Goal: Task Accomplishment & Management: Use online tool/utility

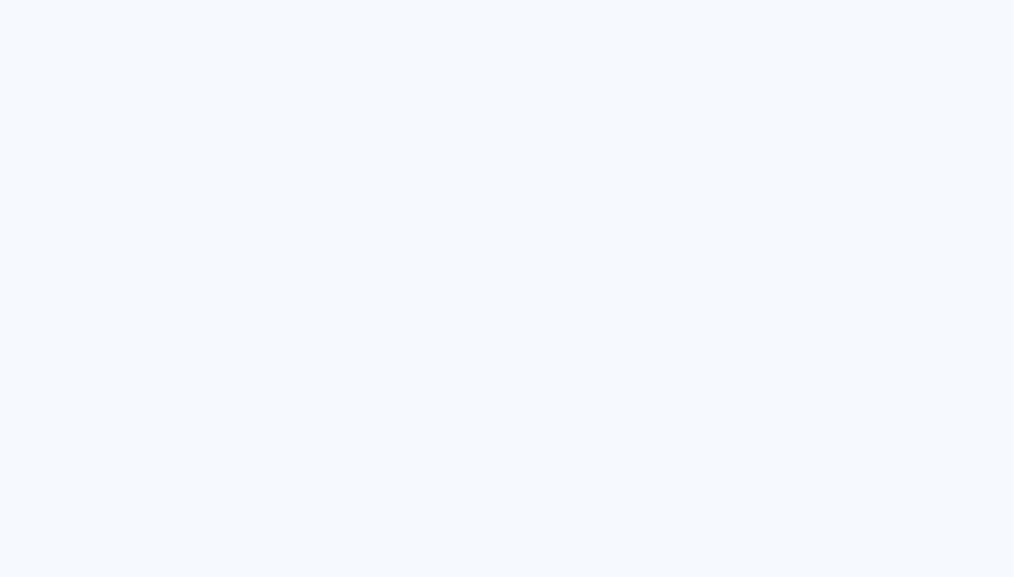
click at [269, 83] on neon-animated-pages "Prosite Website + Landing pages Proof Sistema de seleção e venda de fotos Desig…" at bounding box center [507, 288] width 1014 height 577
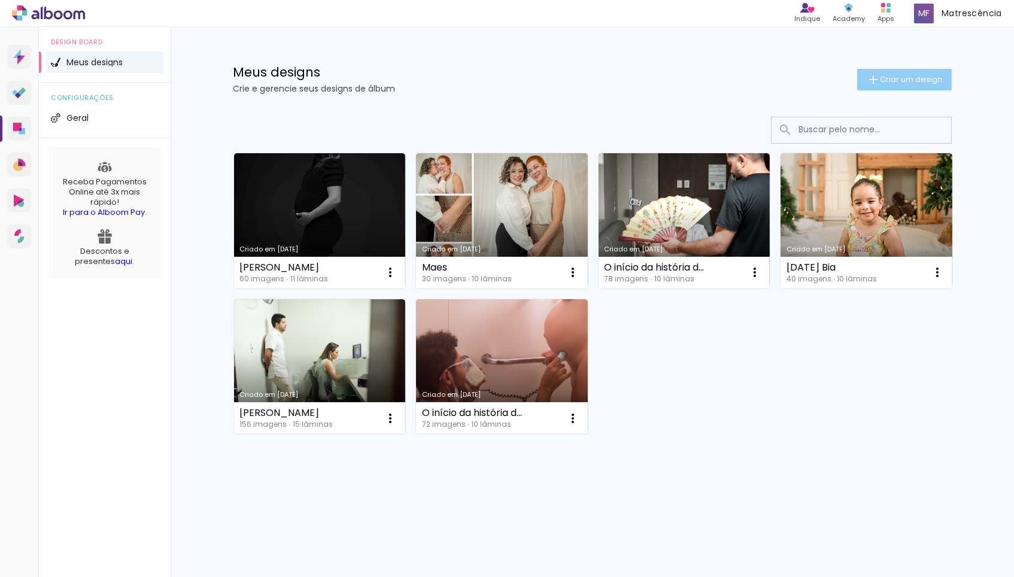
click at [898, 81] on span "Criar um design" at bounding box center [911, 79] width 62 height 8
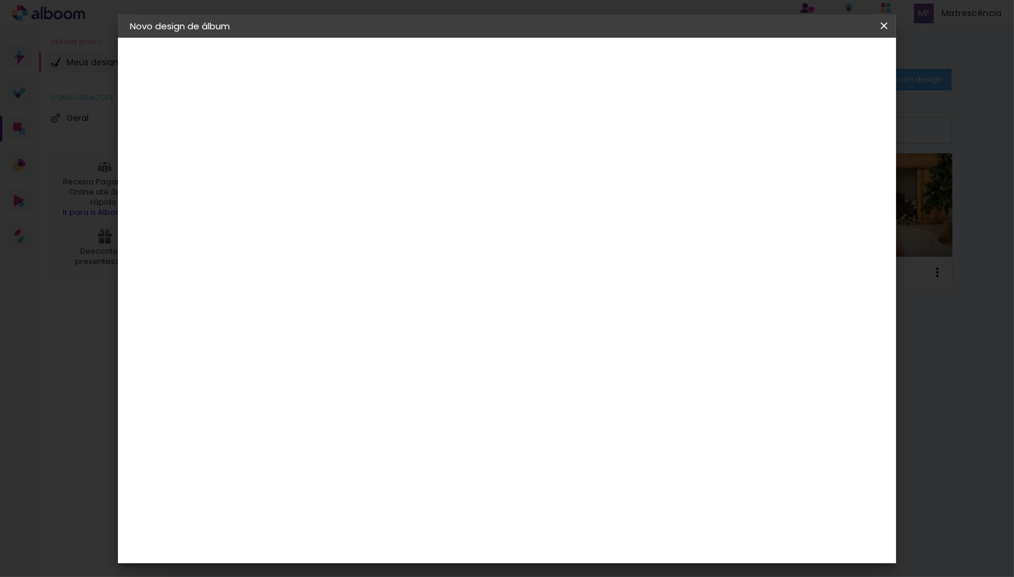
click at [326, 152] on input at bounding box center [326, 160] width 0 height 19
type input "flexbook"
type paper-input "flexbook"
click at [0, 0] on slot "Avançar" at bounding box center [0, 0] width 0 height 0
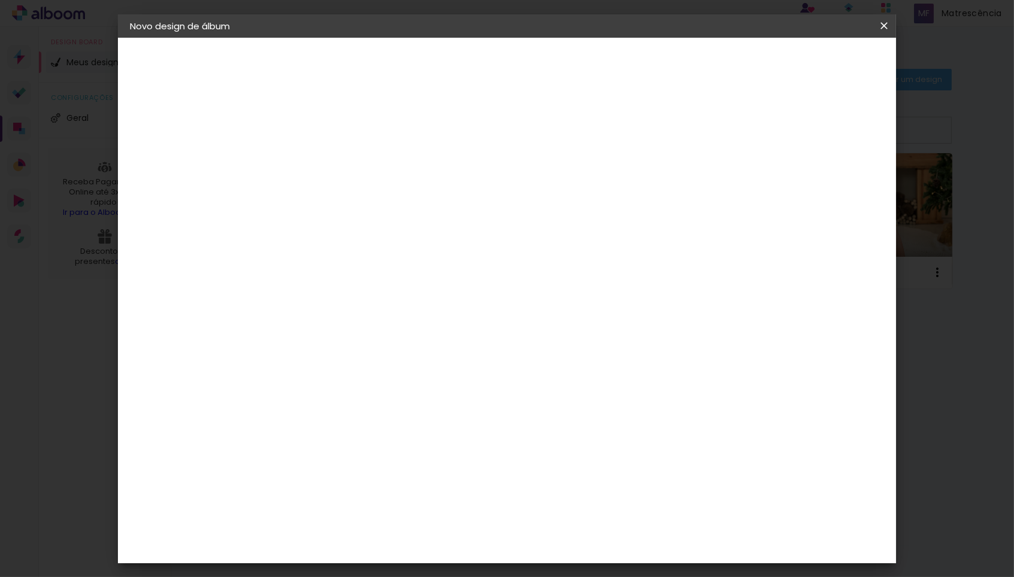
click at [330, 557] on div "[PERSON_NAME]" at bounding box center [358, 562] width 80 height 10
click at [0, 0] on slot "Avançar" at bounding box center [0, 0] width 0 height 0
click at [387, 201] on iron-icon at bounding box center [379, 208] width 14 height 14
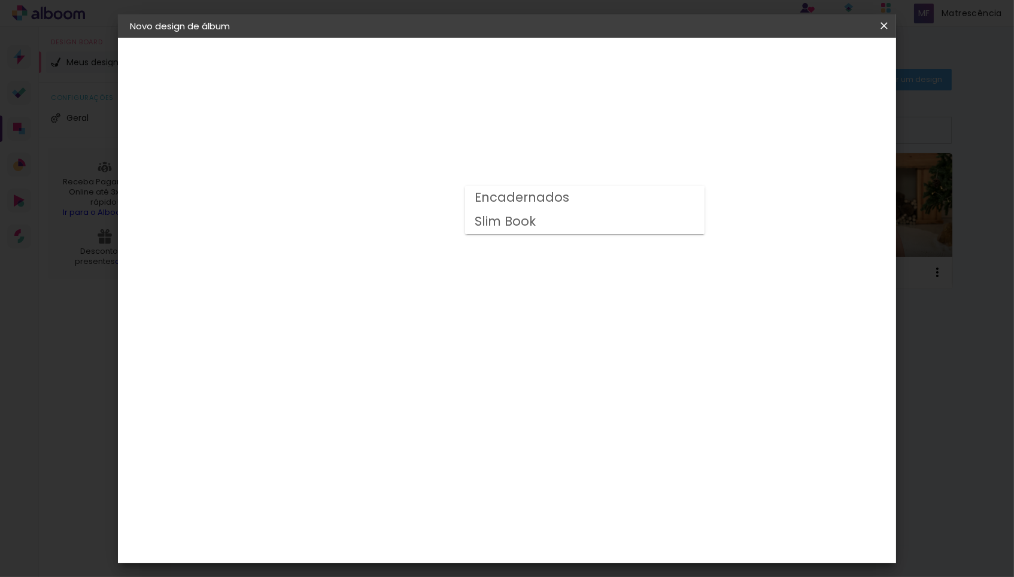
click at [609, 224] on paper-item "Slim Book" at bounding box center [584, 222] width 239 height 24
click at [486, 193] on iron-icon at bounding box center [479, 196] width 14 height 14
click at [659, 196] on paper-item "Encadernados" at bounding box center [579, 198] width 239 height 24
type input "Encadernados"
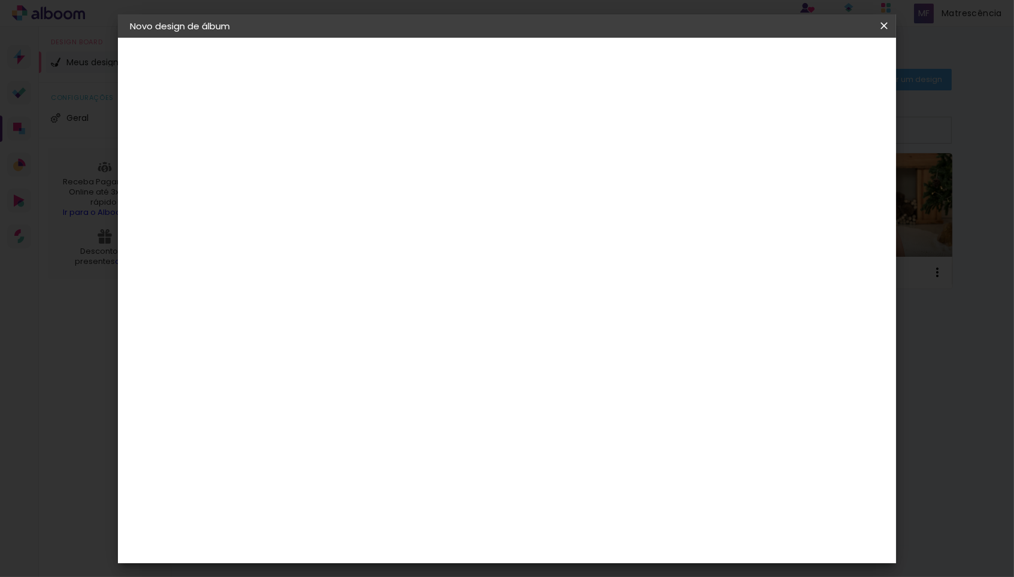
click at [0, 0] on slot "Voltar" at bounding box center [0, 0] width 0 height 0
